Goal: Information Seeking & Learning: Learn about a topic

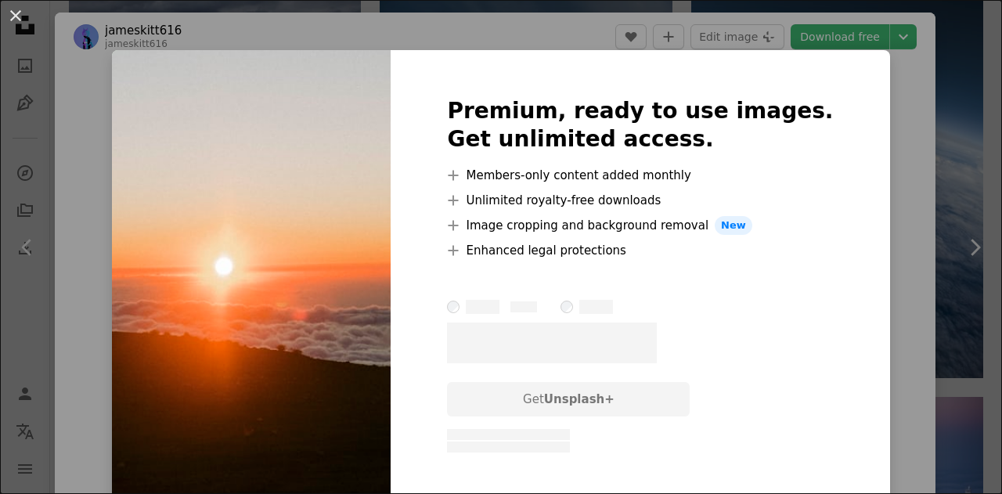
scroll to position [1331, 0]
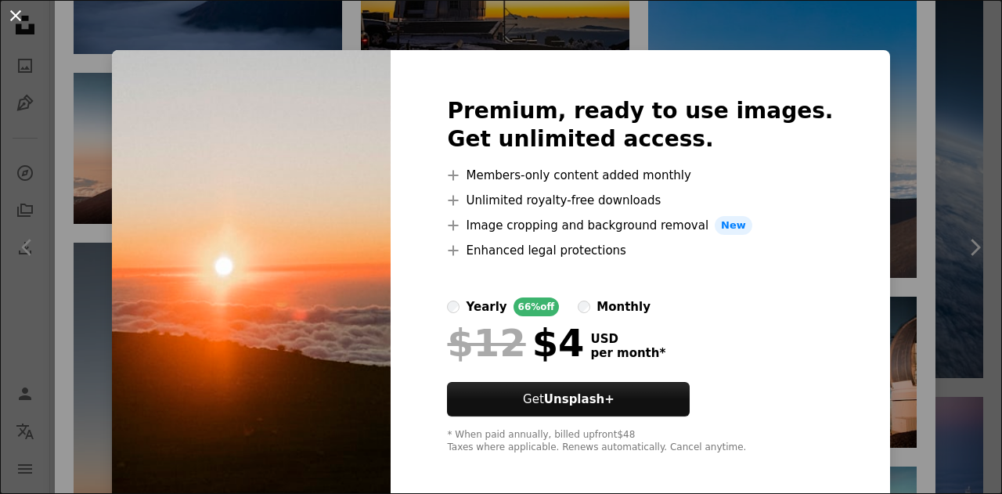
click at [16, 6] on button "An X shape" at bounding box center [15, 15] width 19 height 19
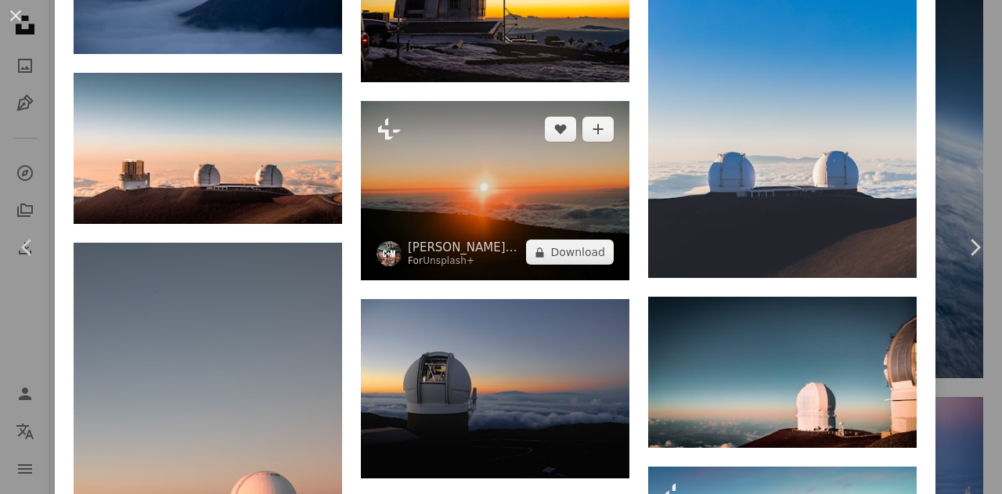
click at [464, 178] on img at bounding box center [495, 190] width 269 height 179
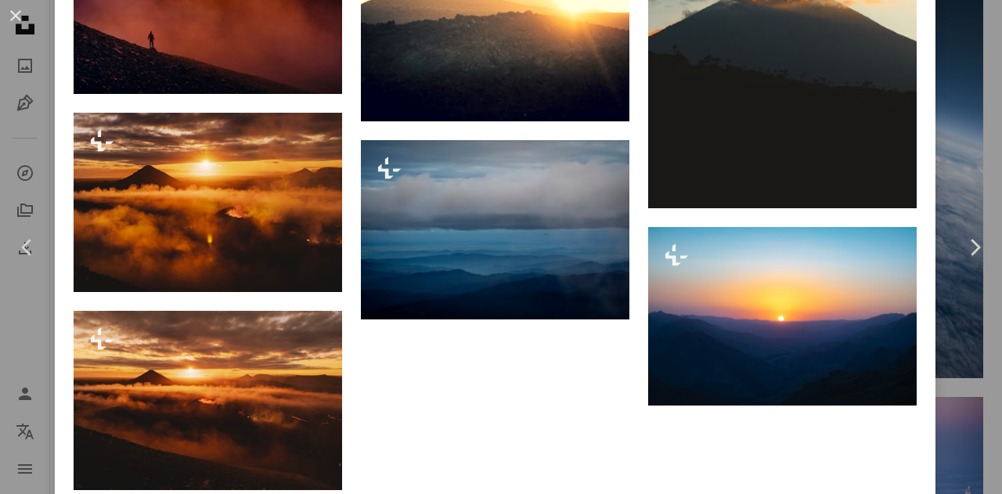
scroll to position [3515, 0]
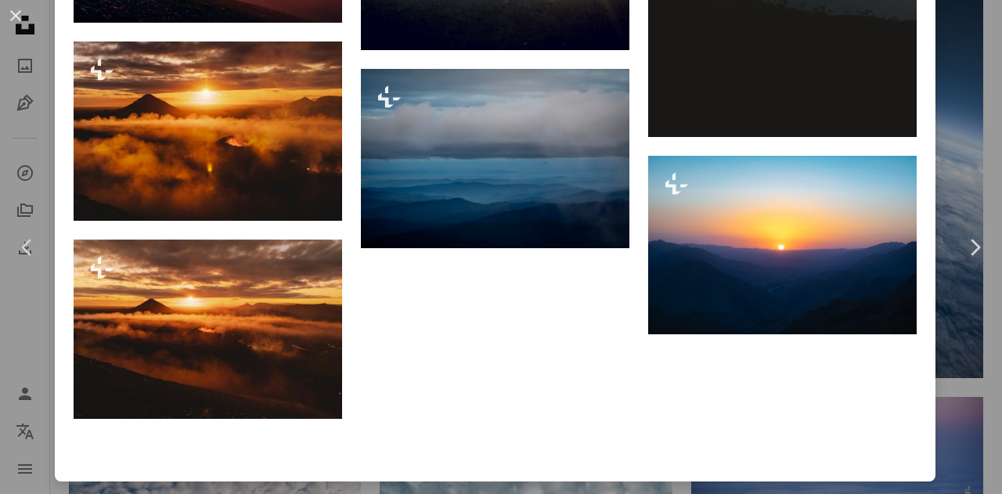
drag, startPoint x: 738, startPoint y: 205, endPoint x: 583, endPoint y: 259, distance: 164.2
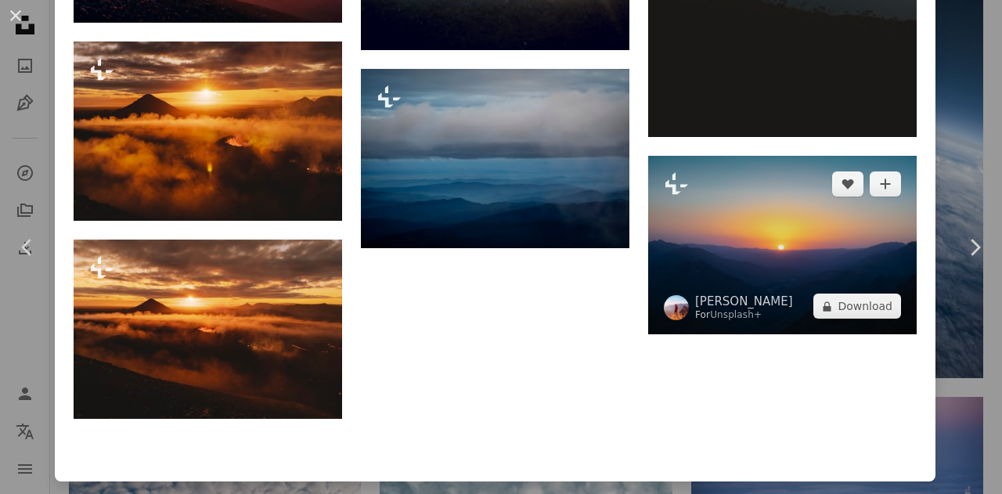
click at [723, 190] on img at bounding box center [782, 245] width 269 height 179
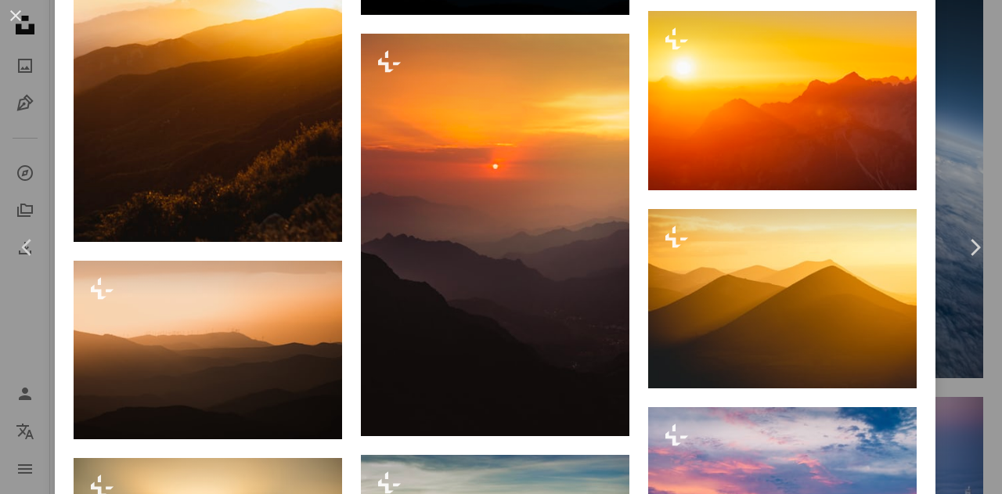
scroll to position [1879, 0]
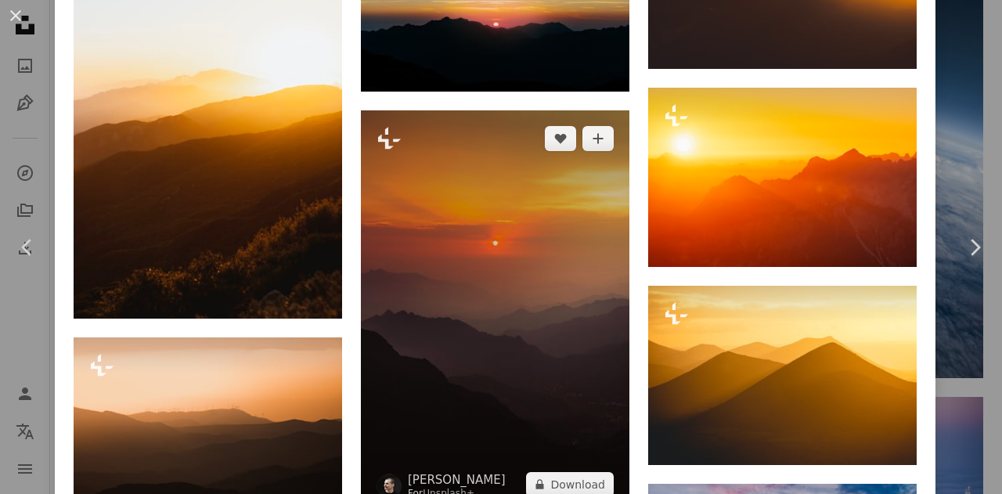
click at [547, 250] on img at bounding box center [495, 311] width 269 height 402
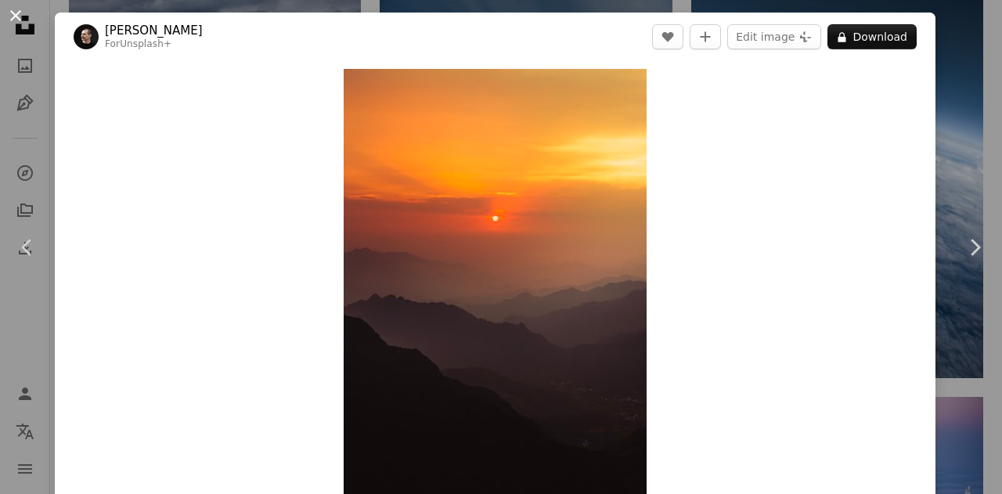
click at [16, 14] on button "An X shape" at bounding box center [15, 15] width 19 height 19
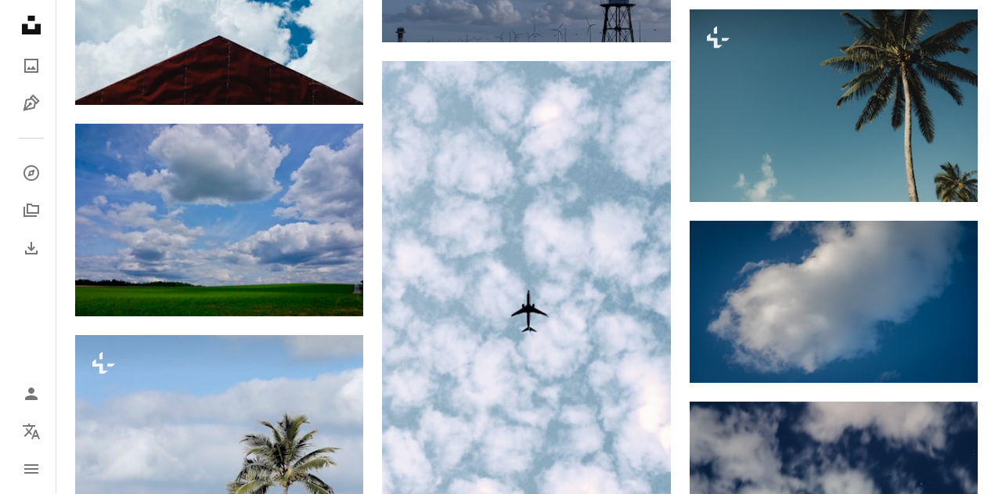
scroll to position [22784, 0]
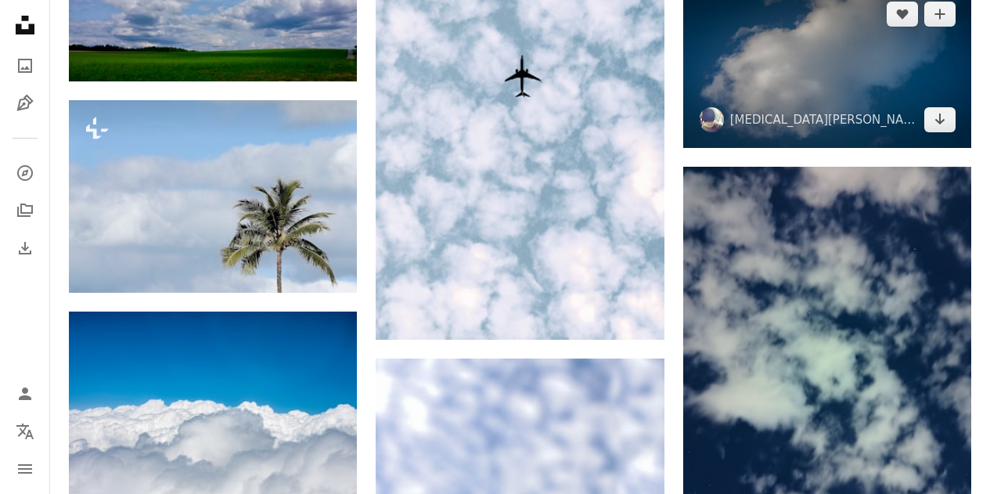
click at [781, 98] on img at bounding box center [828, 67] width 288 height 162
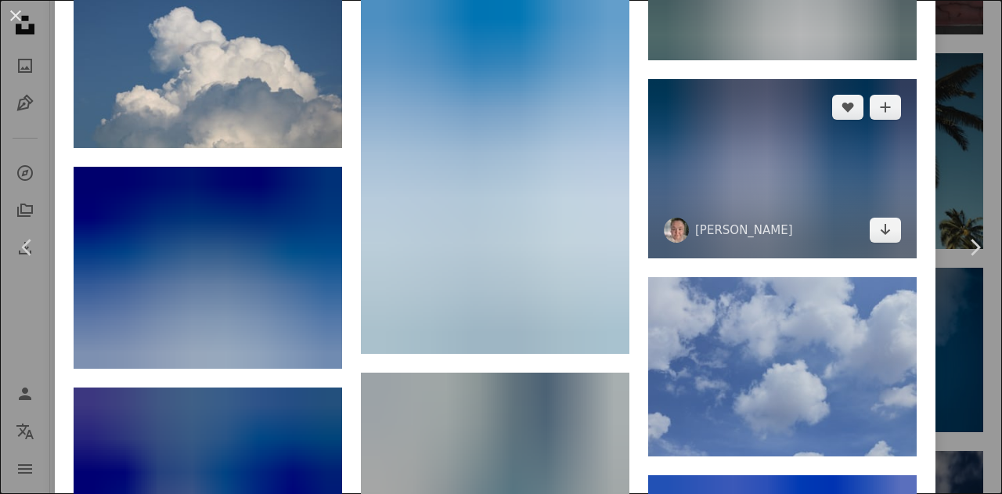
scroll to position [15015, 0]
